Goal: Find specific page/section: Find specific page/section

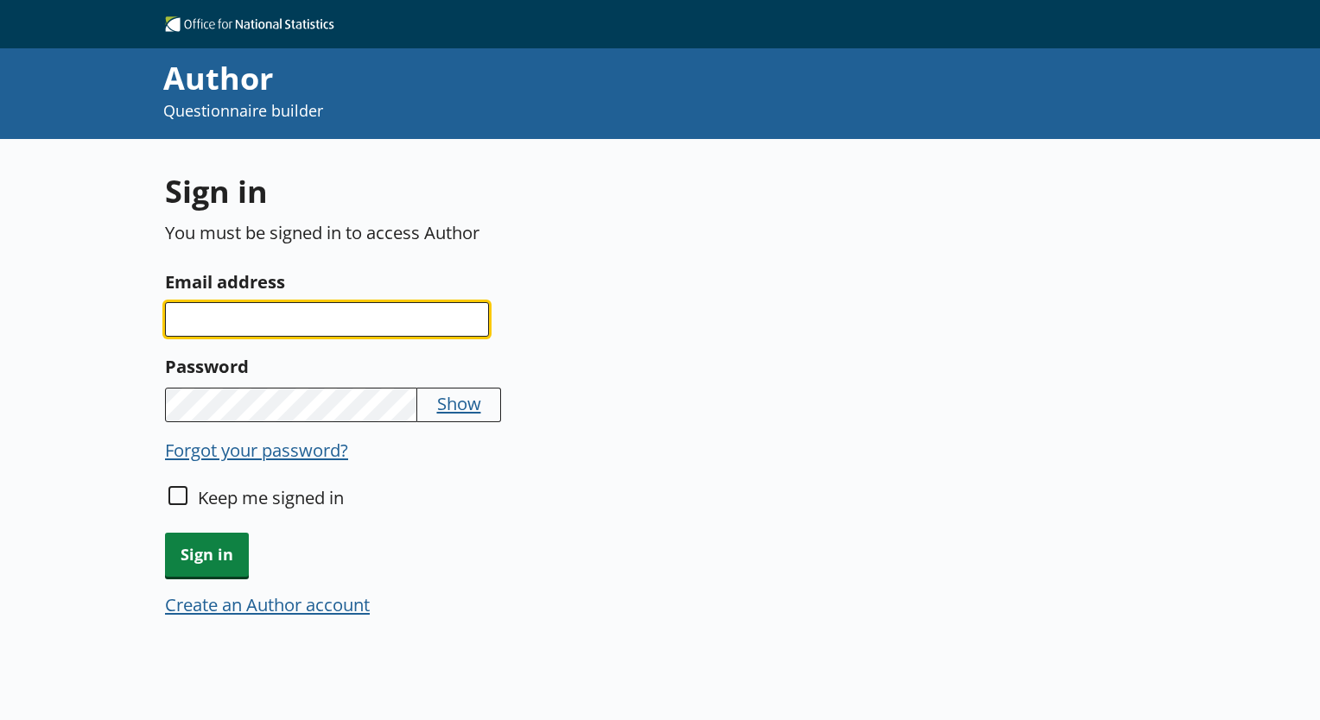
click at [228, 320] on input "Email address" at bounding box center [327, 319] width 324 height 35
type input "[EMAIL_ADDRESS][DOMAIN_NAME]"
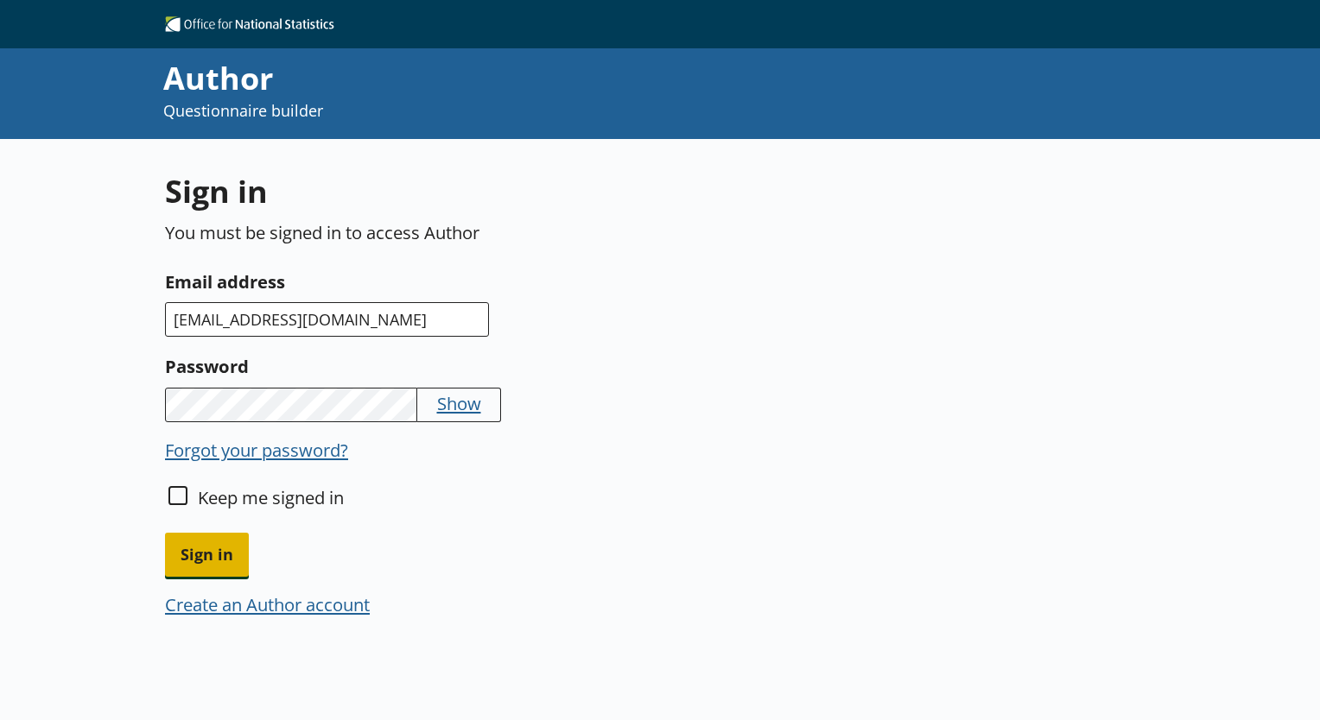
click at [229, 552] on span "Sign in" at bounding box center [207, 555] width 84 height 44
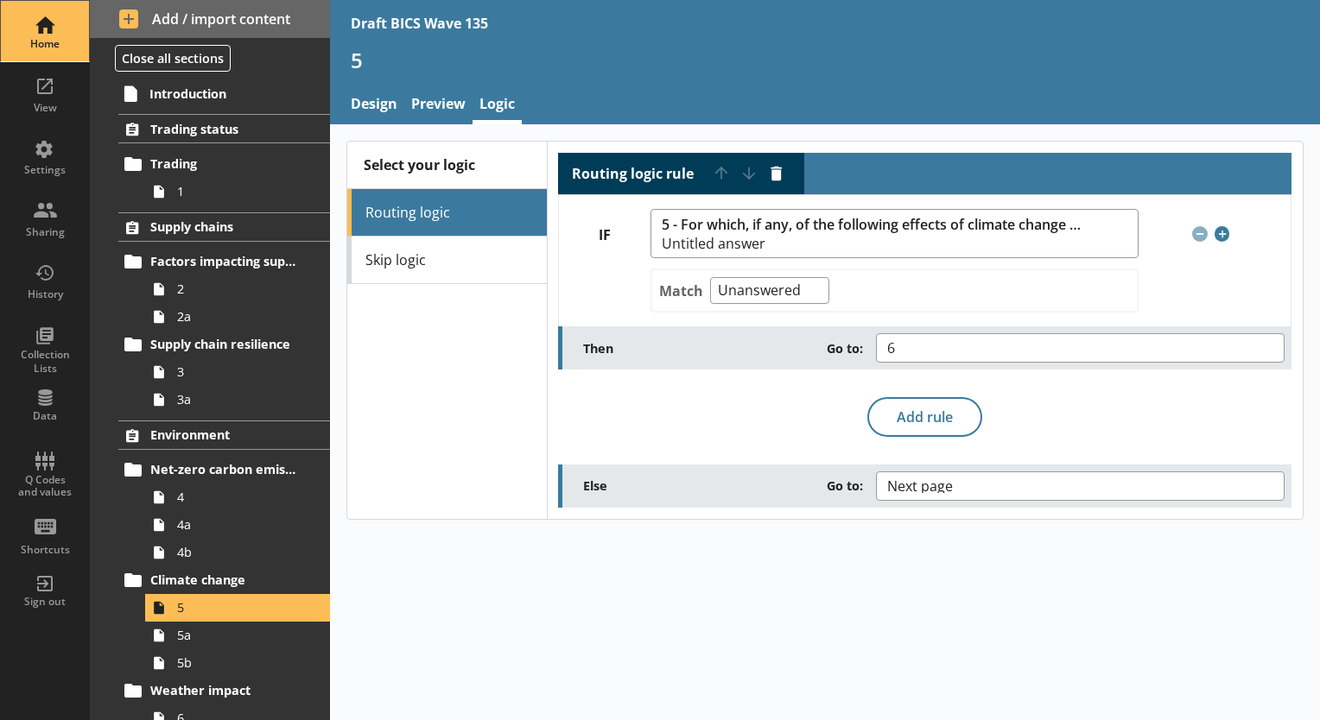
click at [46, 40] on div "Home" at bounding box center [45, 44] width 60 height 14
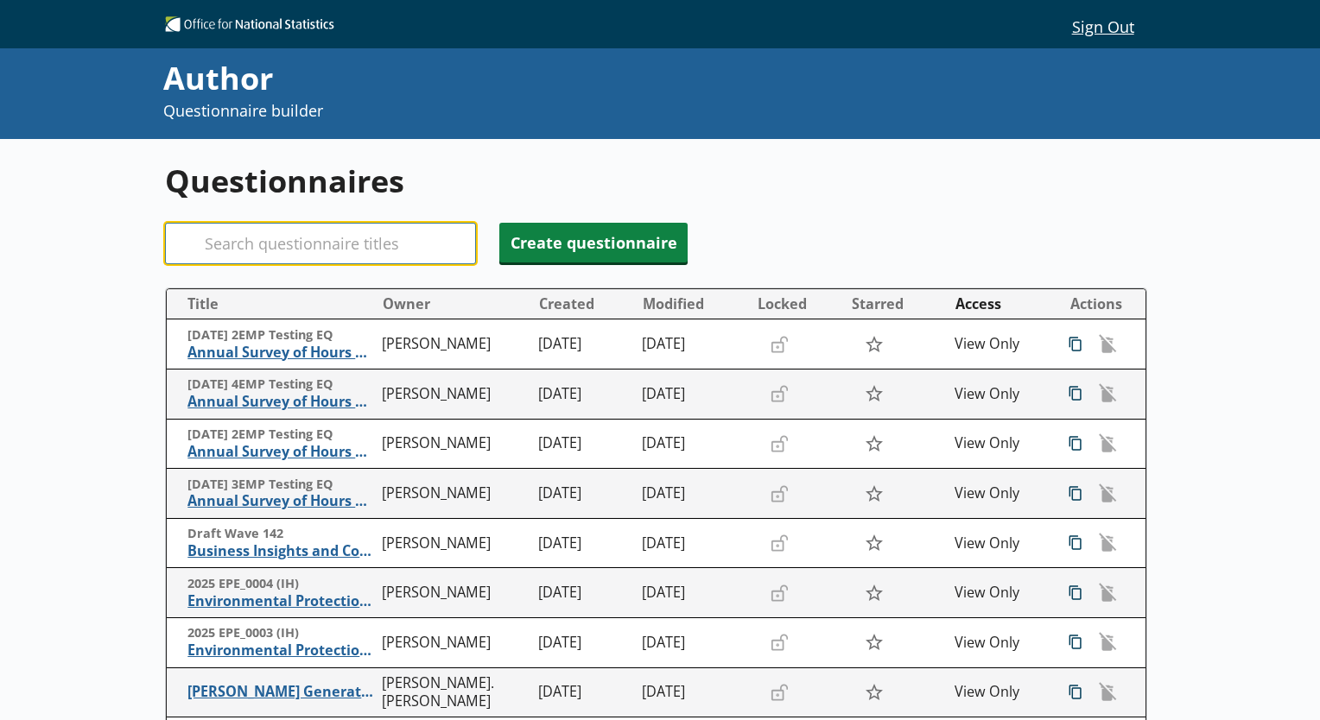
click at [220, 245] on input "Search" at bounding box center [320, 243] width 311 height 41
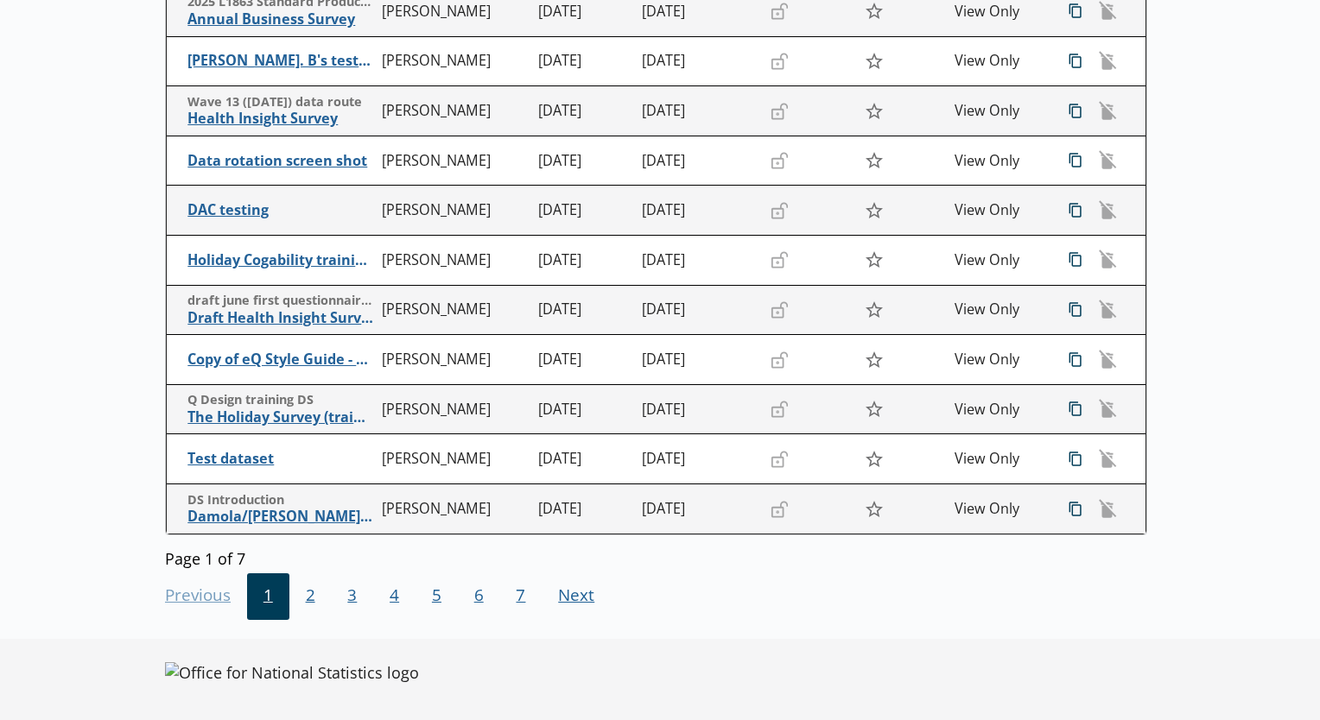
scroll to position [383, 0]
type input "DA"
click at [305, 591] on span "2" at bounding box center [310, 596] width 42 height 47
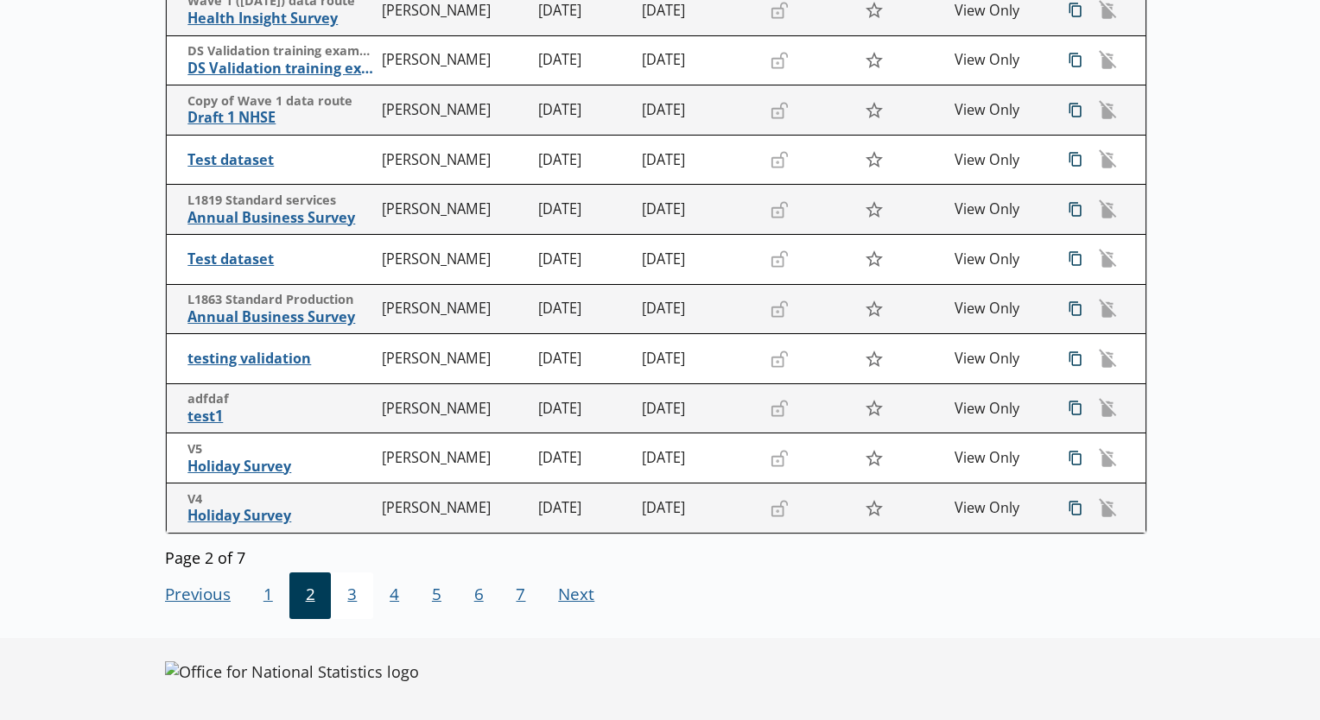
click at [345, 593] on span "3" at bounding box center [352, 596] width 42 height 47
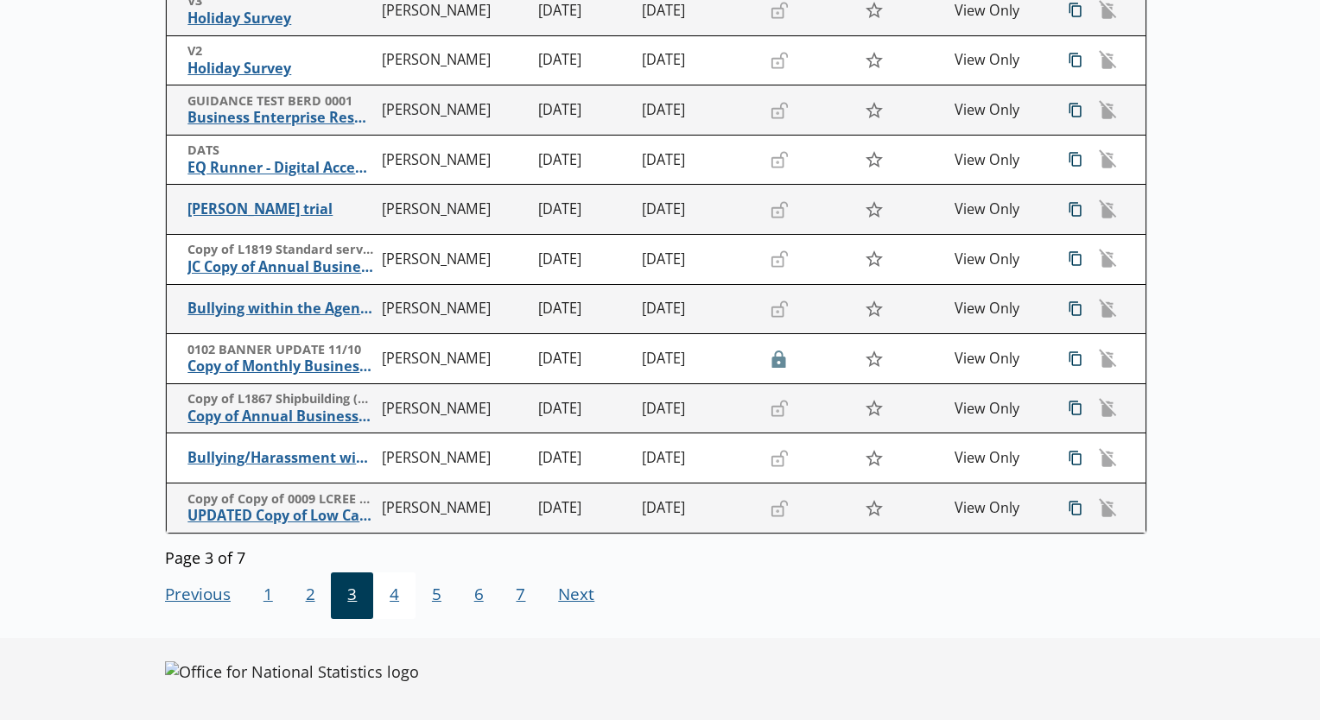
click at [393, 606] on span "4" at bounding box center [394, 596] width 42 height 47
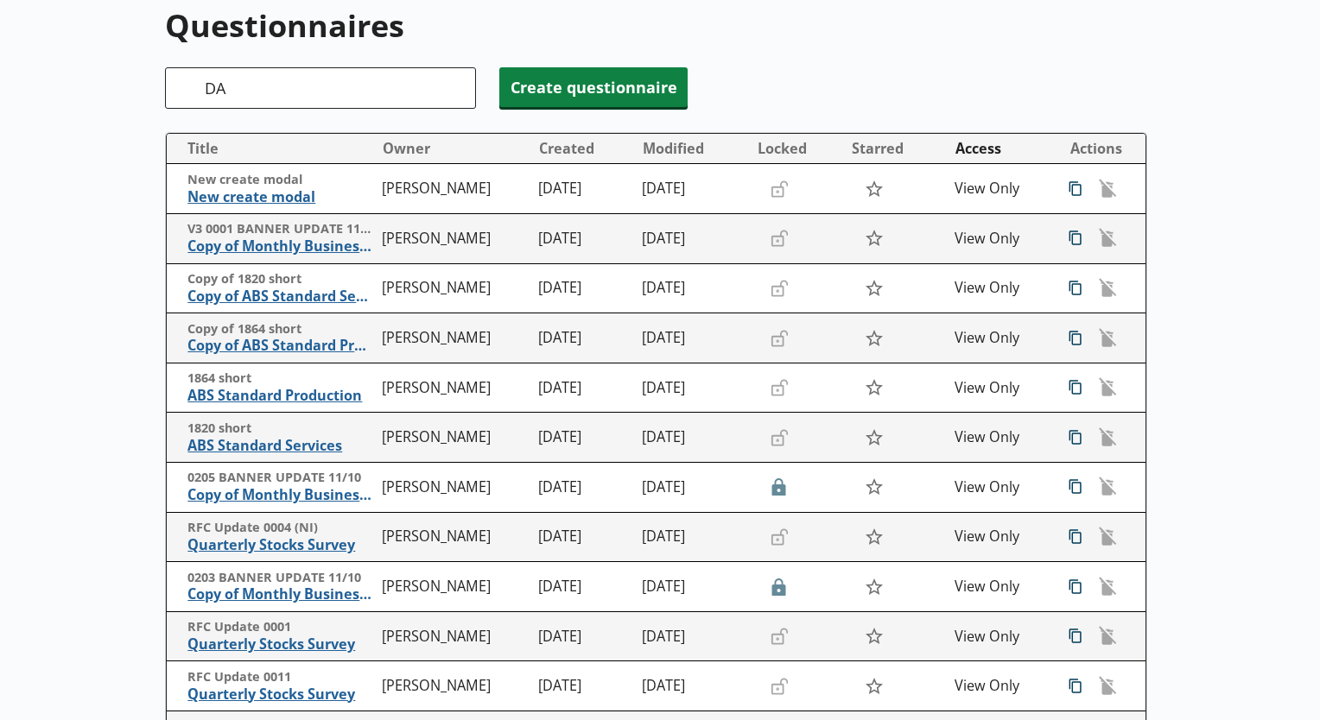
scroll to position [297, 0]
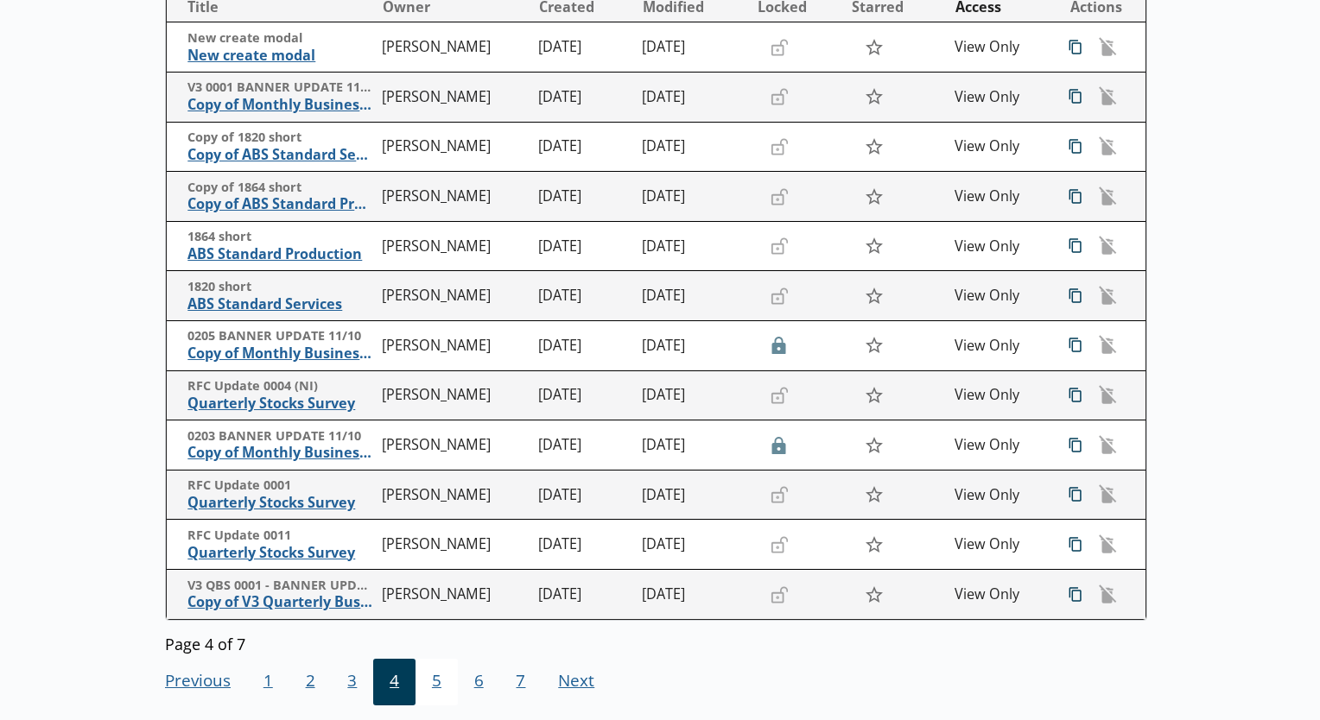
click at [442, 679] on span "5" at bounding box center [436, 682] width 42 height 47
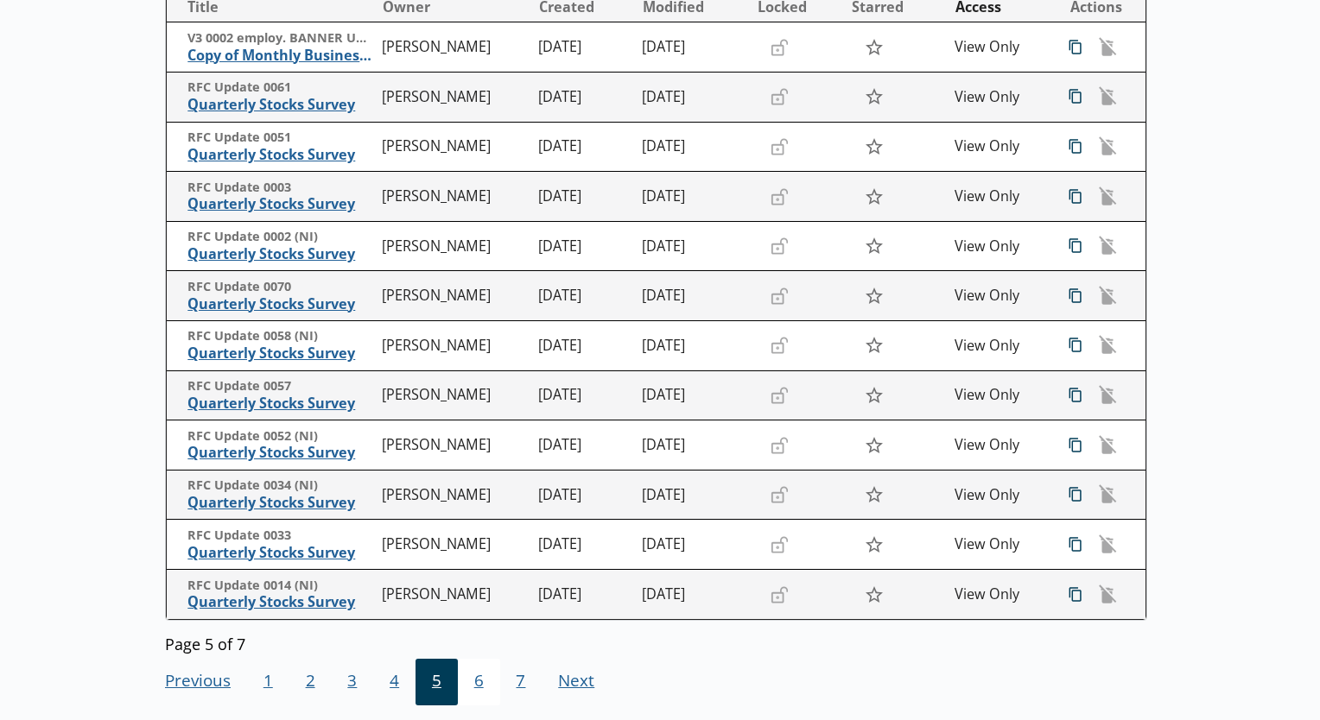
click at [466, 687] on span "6" at bounding box center [479, 682] width 42 height 47
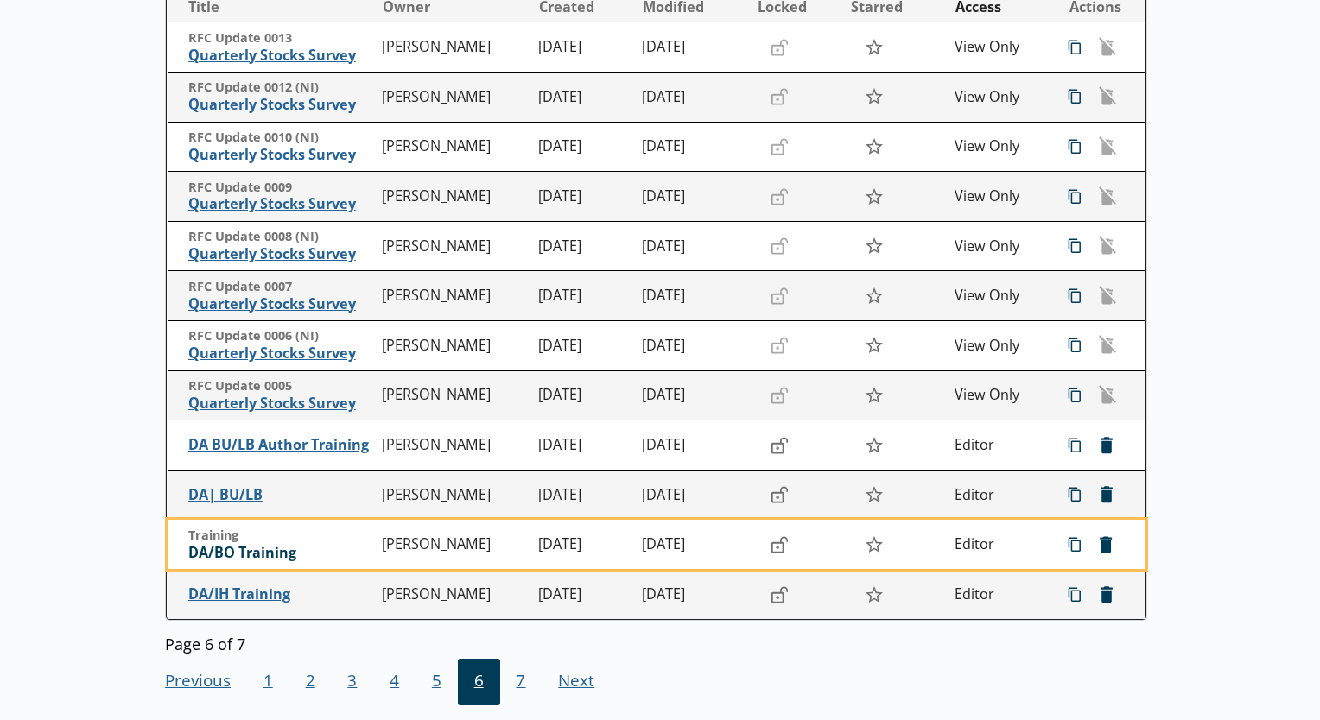
click at [250, 555] on span "DA/BO Training" at bounding box center [281, 553] width 186 height 18
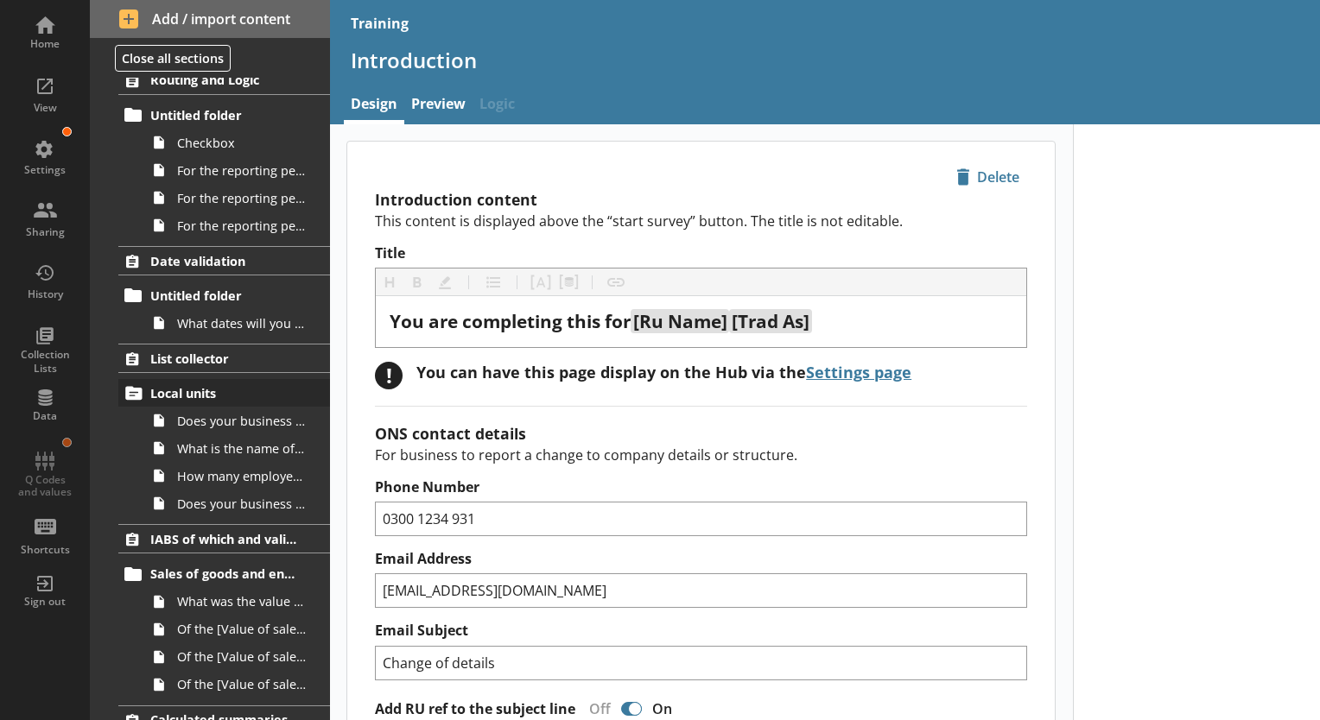
scroll to position [844, 0]
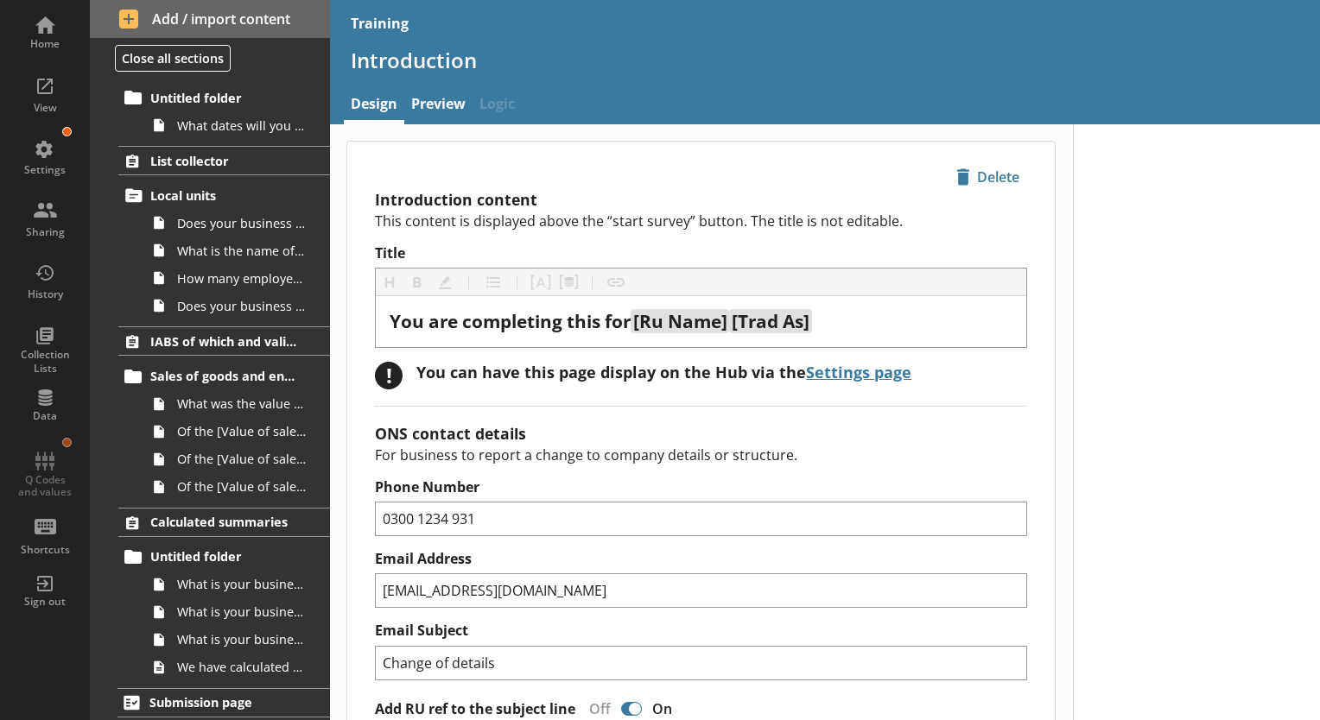
drag, startPoint x: 1165, startPoint y: 230, endPoint x: 760, endPoint y: 168, distance: 409.8
click at [760, 168] on div "icon-delete Created with Sketch. [GEOGRAPHIC_DATA]" at bounding box center [700, 167] width 707 height 50
